Goal: Find specific page/section: Find specific page/section

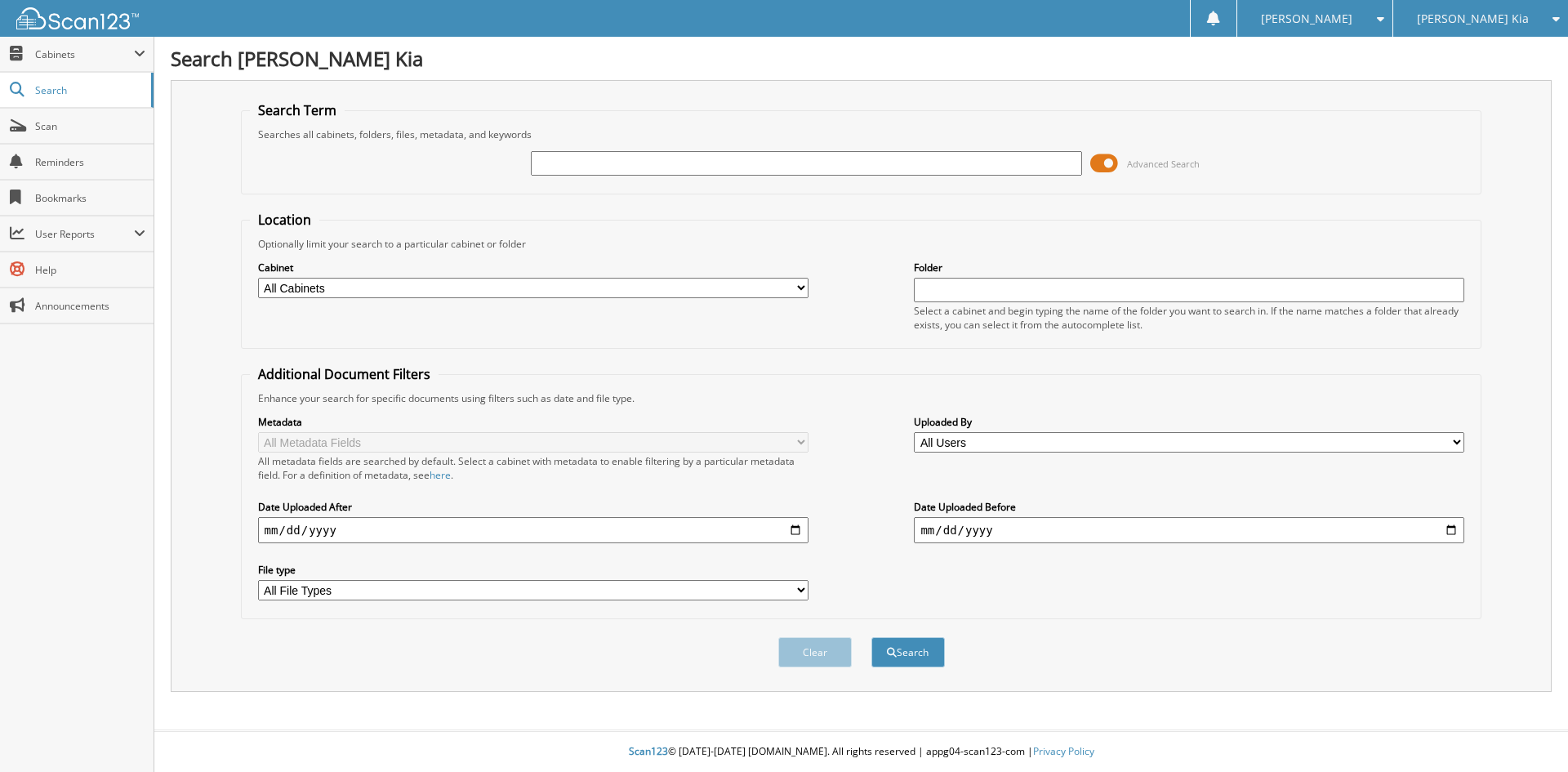
click at [1506, 12] on div "[PERSON_NAME] Kia" at bounding box center [1480, 18] width 158 height 37
click at [1487, 65] on link "[PERSON_NAME] Ford Sales, Inc" at bounding box center [1480, 59] width 175 height 44
type input "13125"
click at [872, 637] on button "Search" at bounding box center [908, 651] width 73 height 30
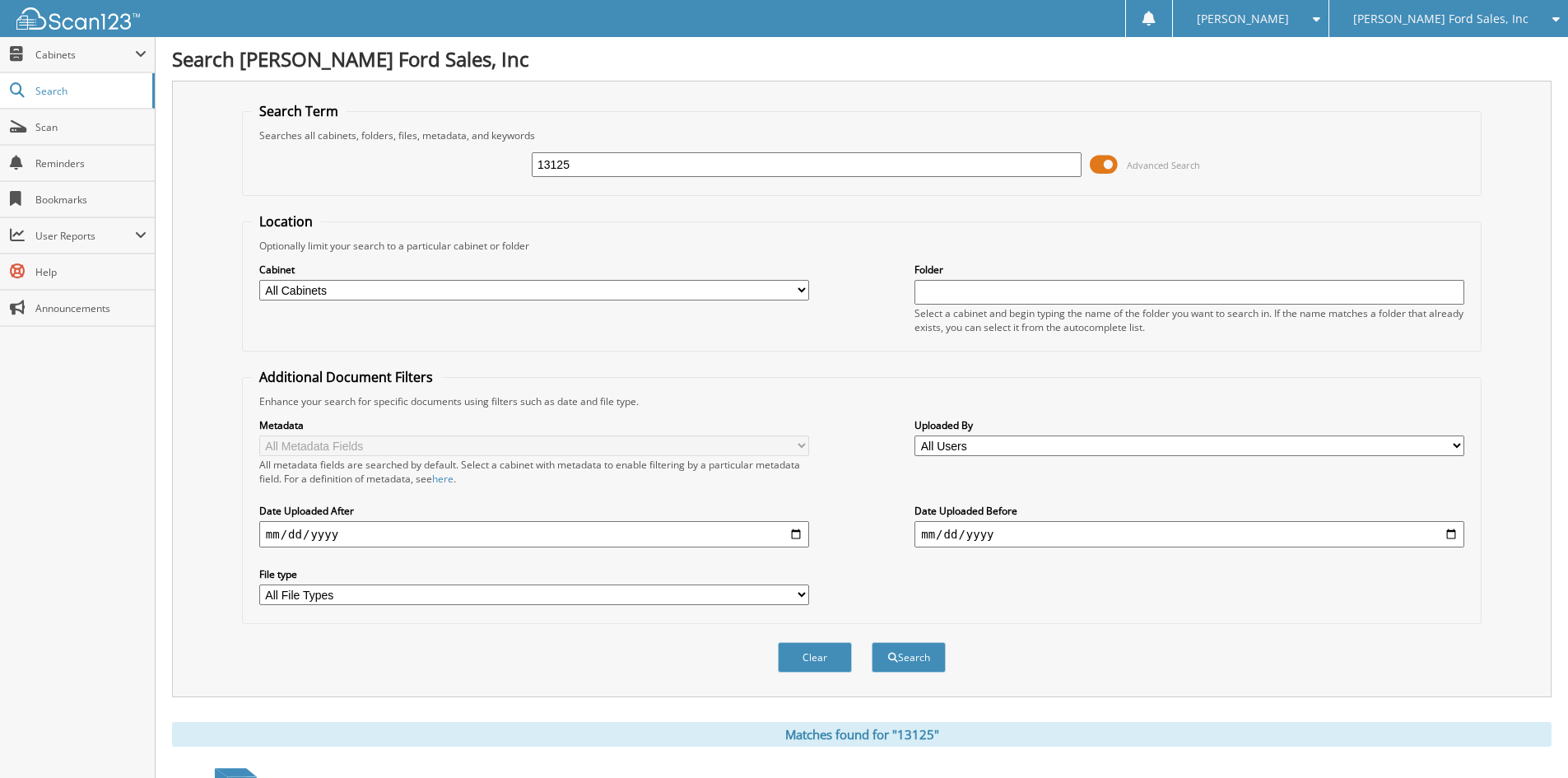
drag, startPoint x: 500, startPoint y: 164, endPoint x: 485, endPoint y: 164, distance: 15.0
click at [485, 164] on div "13125 Advanced Search" at bounding box center [862, 165] width 1221 height 45
type input "28817"
click at [871, 642] on button "Search" at bounding box center [908, 656] width 74 height 30
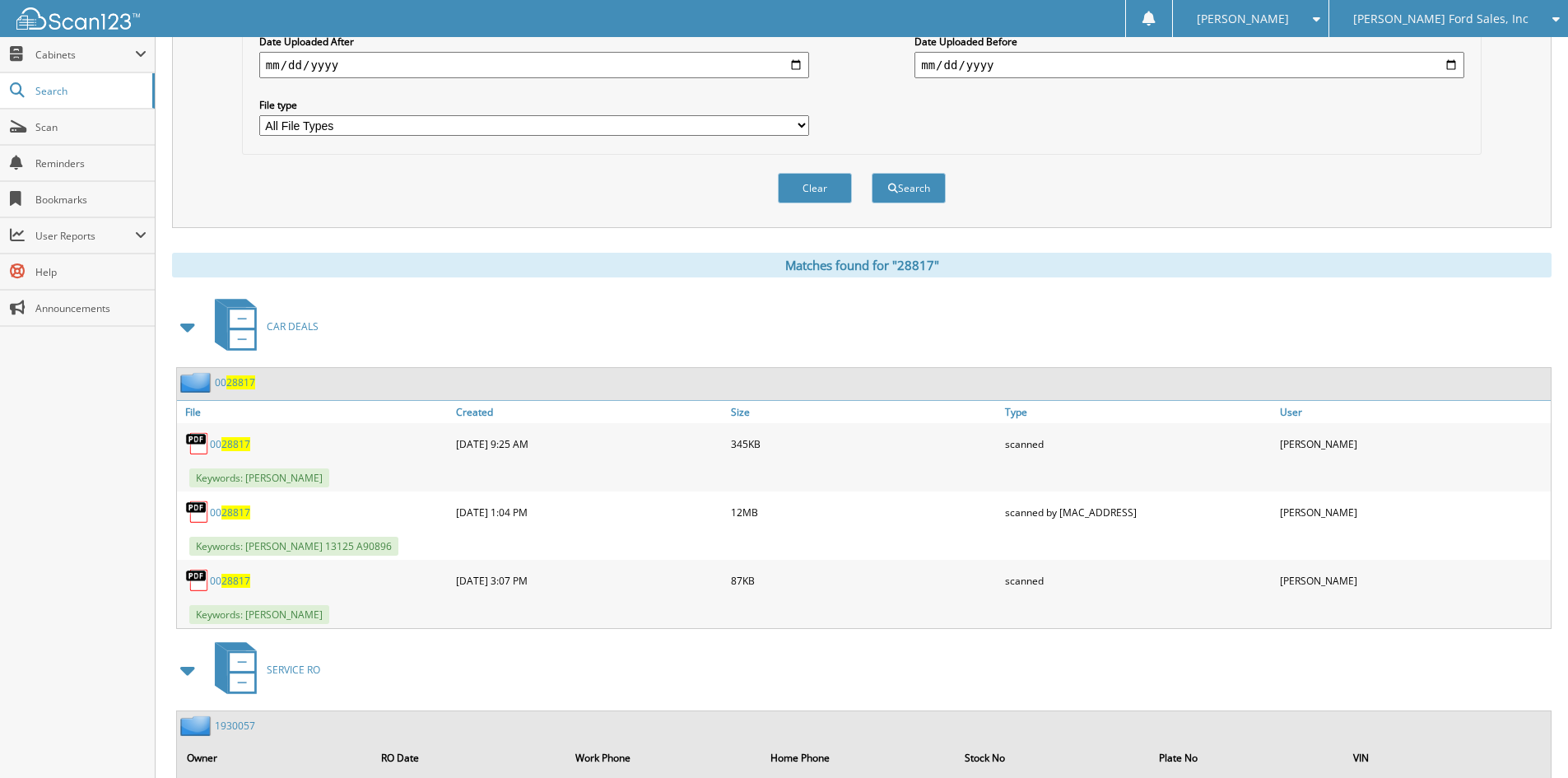
scroll to position [494, 0]
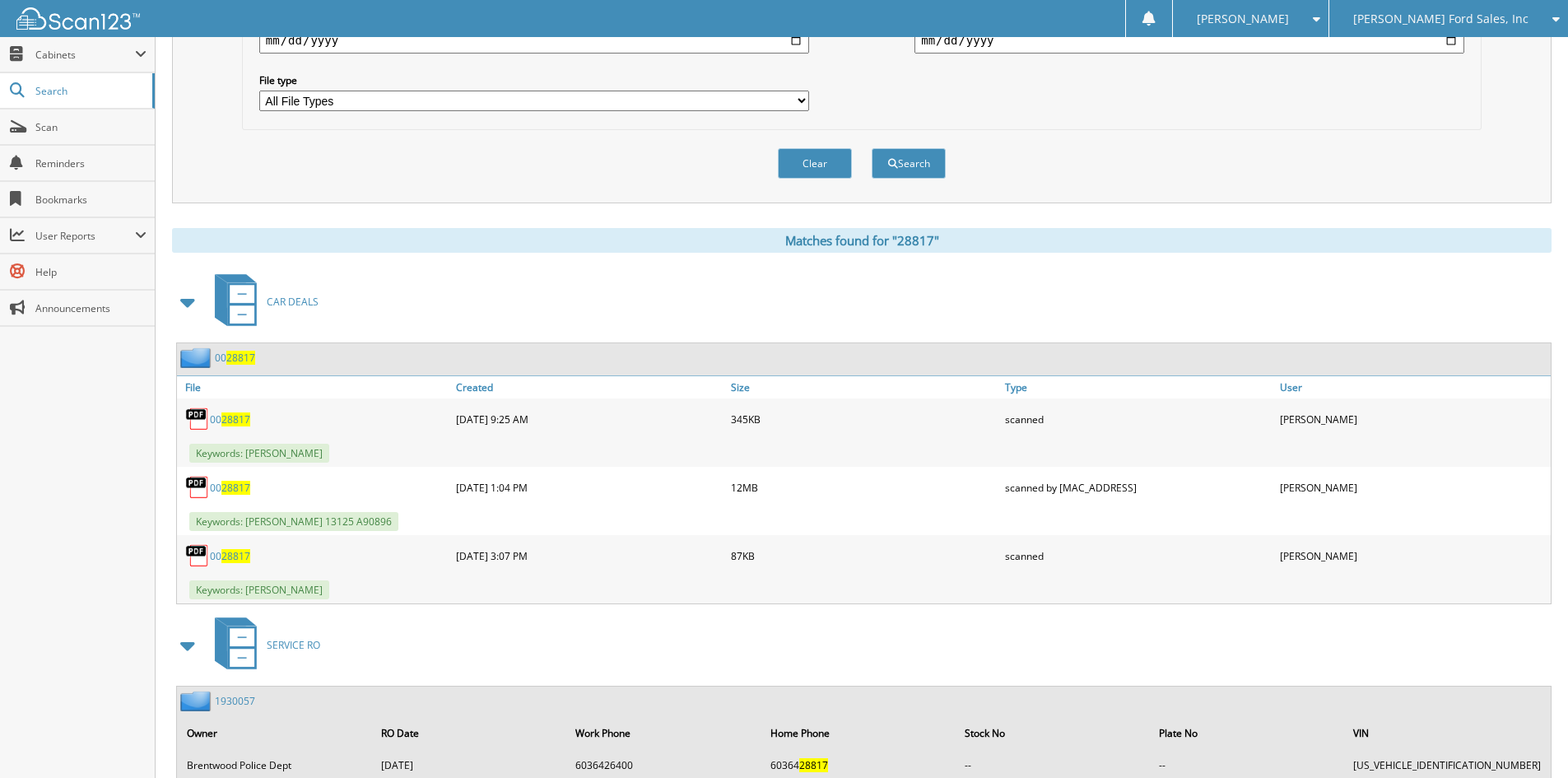
click at [239, 352] on span "28817" at bounding box center [241, 358] width 29 height 14
